Goal: Find specific page/section: Find specific page/section

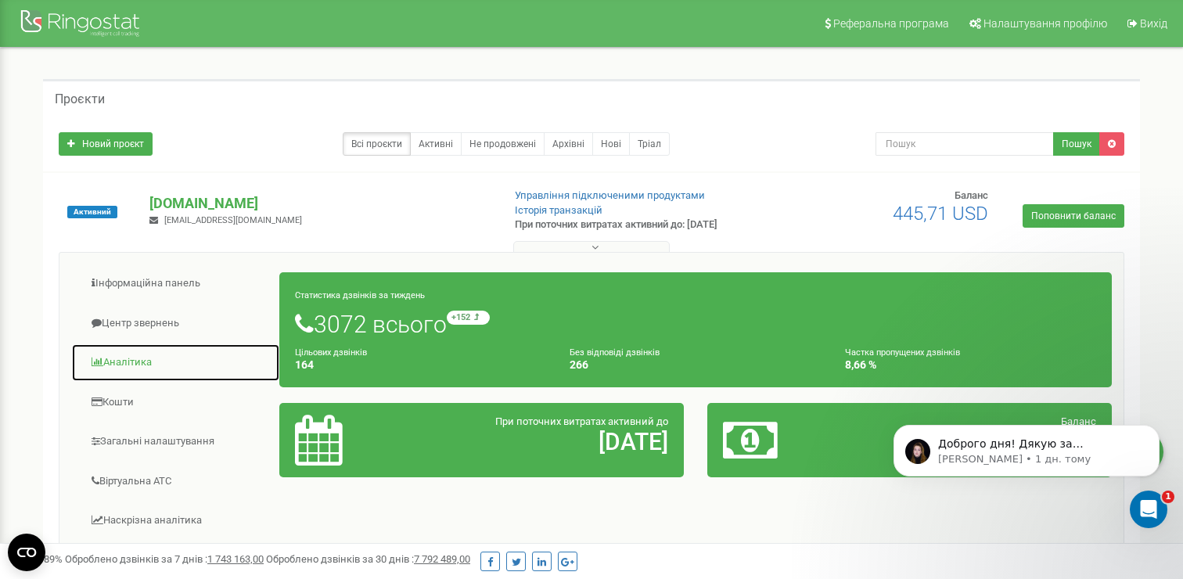
click at [126, 353] on link "Аналiтика" at bounding box center [175, 362] width 209 height 38
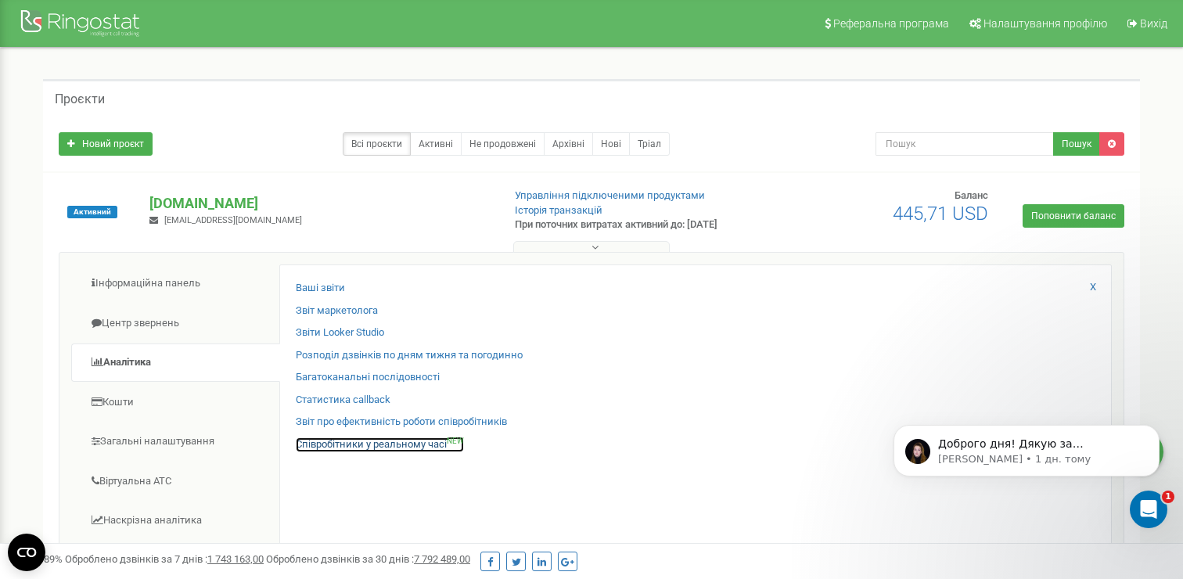
click at [317, 446] on link "Співробітники у реальному часі NEW" at bounding box center [380, 444] width 168 height 15
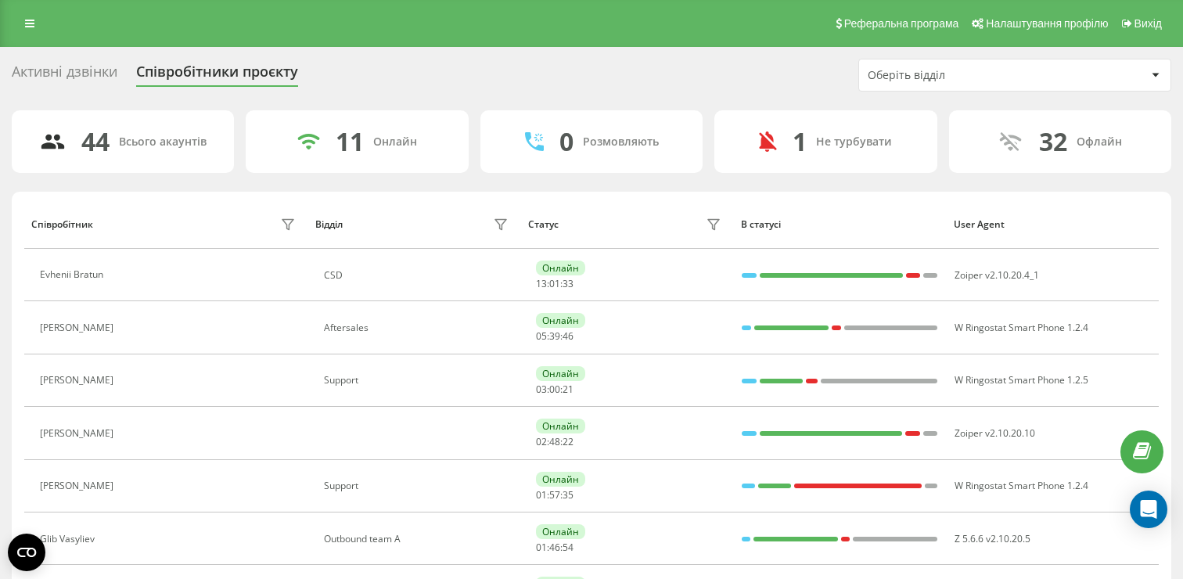
click at [918, 74] on div "Оберіть відділ" at bounding box center [960, 75] width 187 height 13
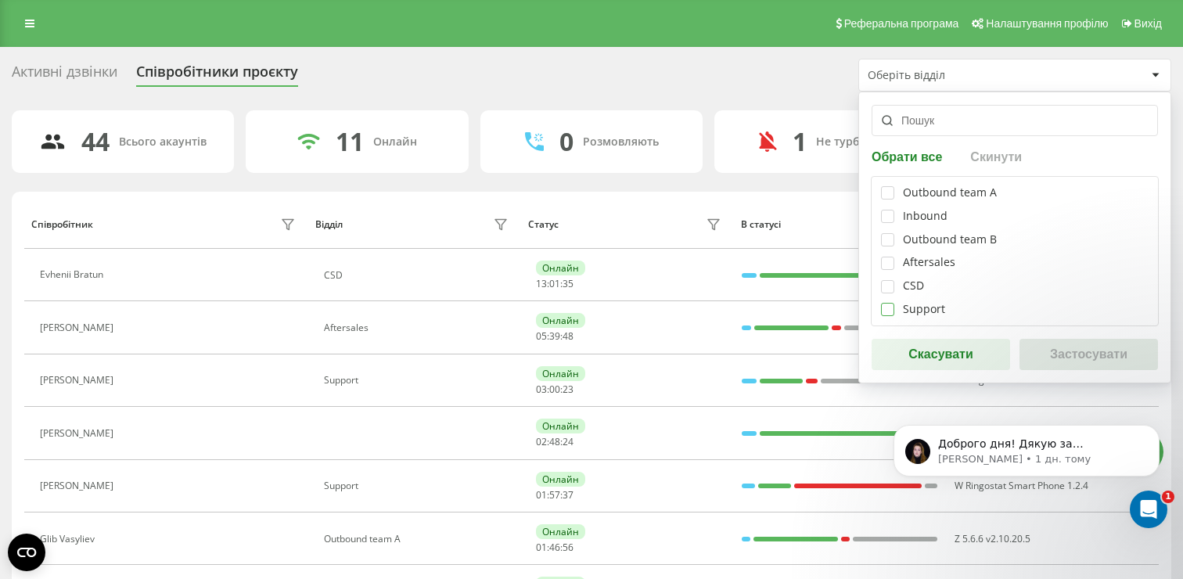
click at [883, 303] on label at bounding box center [887, 303] width 13 height 0
checkbox input "true"
click at [1064, 357] on button "Застосувати" at bounding box center [1088, 354] width 138 height 31
